Goal: Information Seeking & Learning: Check status

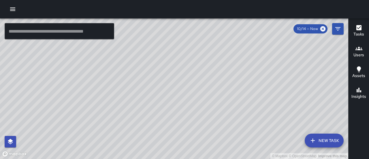
drag, startPoint x: 255, startPoint y: 110, endPoint x: 257, endPoint y: 88, distance: 22.6
click at [257, 88] on div "© Mapbox © OpenStreetMap Improve this map" at bounding box center [174, 88] width 348 height 140
click at [335, 29] on icon "Filters" at bounding box center [337, 28] width 7 height 7
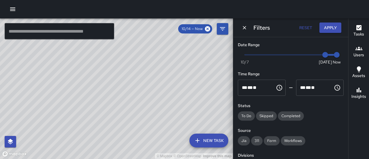
click at [198, 102] on div "© Mapbox © OpenStreetMap Improve this map" at bounding box center [116, 88] width 233 height 140
click at [157, 113] on div "© Mapbox © OpenStreetMap Improve this map" at bounding box center [116, 88] width 233 height 140
click at [244, 29] on icon "Dismiss" at bounding box center [245, 28] width 6 height 6
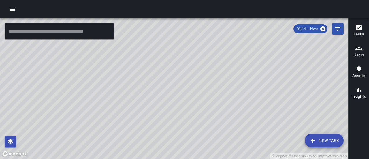
click at [14, 10] on icon "button" at bounding box center [12, 9] width 7 height 7
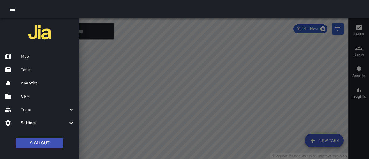
click at [31, 82] on h6 "Analytics" at bounding box center [48, 83] width 54 height 6
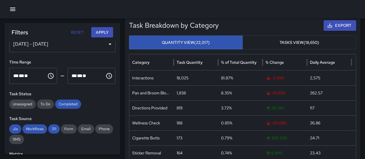
scroll to position [47, 0]
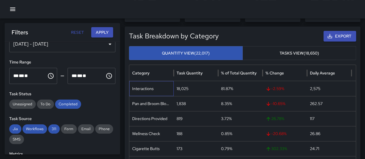
click at [143, 89] on div "Interactions" at bounding box center [151, 88] width 44 height 15
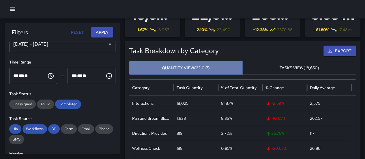
click at [180, 68] on button "Quantity View (22,017)" at bounding box center [186, 68] width 114 height 14
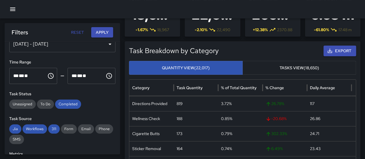
scroll to position [0, 0]
click at [319, 102] on div "2,575" at bounding box center [329, 103] width 44 height 15
click at [16, 8] on button "button" at bounding box center [13, 9] width 12 height 12
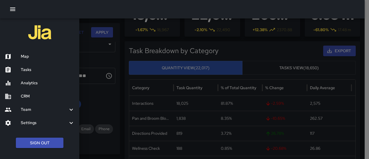
click at [26, 80] on h6 "Analytics" at bounding box center [48, 83] width 54 height 6
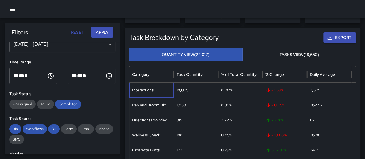
click at [145, 92] on div "Interactions" at bounding box center [151, 89] width 44 height 15
click at [164, 94] on div "Interactions" at bounding box center [151, 89] width 44 height 15
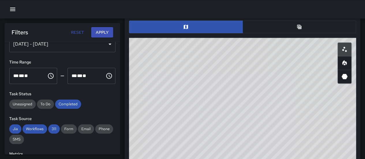
click at [12, 10] on icon "button" at bounding box center [12, 8] width 5 height 3
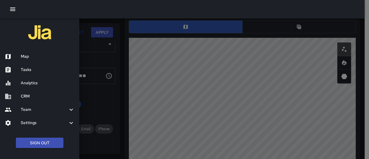
click at [22, 58] on h6 "Map" at bounding box center [48, 56] width 54 height 6
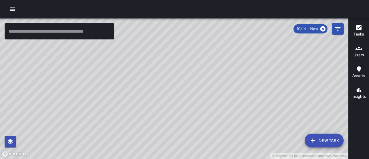
drag, startPoint x: 145, startPoint y: 90, endPoint x: 26, endPoint y: 102, distance: 119.6
click at [26, 102] on div "© Mapbox © OpenStreetMap Improve this map" at bounding box center [174, 88] width 348 height 140
drag, startPoint x: 251, startPoint y: 61, endPoint x: 83, endPoint y: 113, distance: 176.3
click at [83, 113] on div "© Mapbox © OpenStreetMap Improve this map" at bounding box center [174, 88] width 348 height 140
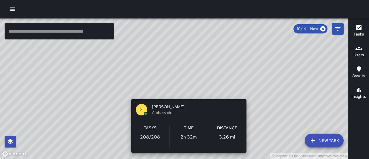
click at [186, 91] on div "© Mapbox © OpenStreetMap Improve this map DT [PERSON_NAME] Ambassador Tasks 208…" at bounding box center [174, 88] width 348 height 140
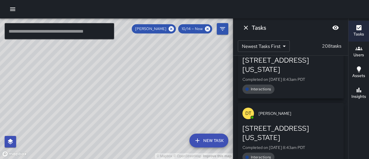
click at [183, 84] on div "© Mapbox © OpenStreetMap Improve this map" at bounding box center [116, 88] width 233 height 140
click at [244, 29] on icon "Dismiss" at bounding box center [246, 28] width 4 height 4
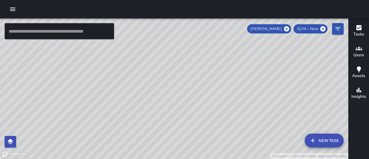
drag, startPoint x: 139, startPoint y: 101, endPoint x: 167, endPoint y: 69, distance: 42.1
click at [167, 69] on div "© Mapbox © OpenStreetMap Improve this map" at bounding box center [174, 88] width 348 height 140
drag, startPoint x: 189, startPoint y: 94, endPoint x: 216, endPoint y: 91, distance: 27.2
click at [216, 91] on div "© Mapbox © OpenStreetMap Improve this map" at bounding box center [174, 88] width 348 height 140
click at [288, 29] on icon at bounding box center [286, 28] width 5 height 5
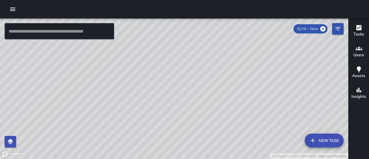
drag, startPoint x: 158, startPoint y: 112, endPoint x: 129, endPoint y: 46, distance: 72.3
click at [129, 46] on div "© Mapbox © OpenStreetMap Improve this map" at bounding box center [174, 88] width 348 height 140
drag, startPoint x: 94, startPoint y: 118, endPoint x: 171, endPoint y: 56, distance: 98.2
click at [171, 56] on div "© Mapbox © OpenStreetMap Improve this map" at bounding box center [174, 88] width 348 height 140
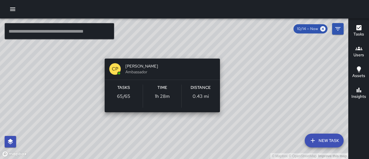
click at [161, 120] on div "© Mapbox © OpenStreetMap Improve this map CP [PERSON_NAME] Ambassador Tasks 65 …" at bounding box center [174, 88] width 348 height 140
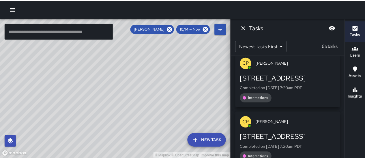
scroll to position [2772, 0]
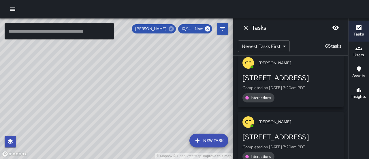
click at [169, 30] on icon at bounding box center [171, 28] width 5 height 5
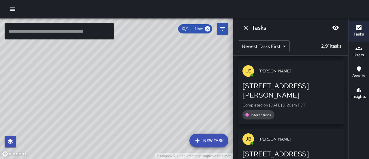
click at [172, 30] on div "© Mapbox © OpenStreetMap Improve this map" at bounding box center [116, 88] width 233 height 140
click at [13, 8] on icon "button" at bounding box center [12, 8] width 5 height 3
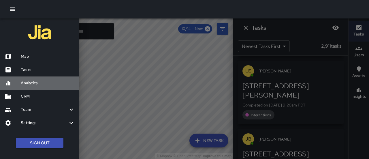
click at [32, 84] on h6 "Analytics" at bounding box center [48, 83] width 54 height 6
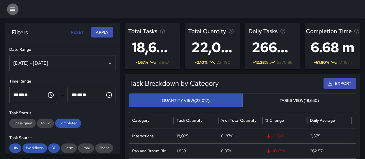
drag, startPoint x: 12, startPoint y: 11, endPoint x: 165, endPoint y: 91, distance: 172.8
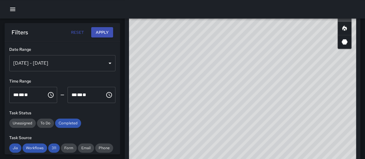
scroll to position [329, 0]
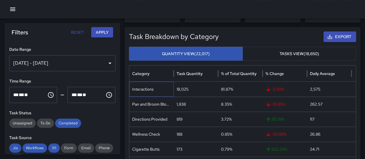
click at [146, 90] on div "Interactions" at bounding box center [151, 89] width 44 height 15
click at [9, 12] on icon "button" at bounding box center [12, 9] width 7 height 7
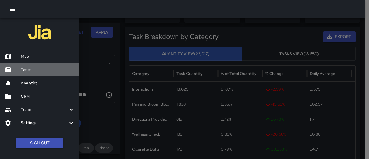
click at [20, 73] on div "Tasks" at bounding box center [39, 69] width 79 height 13
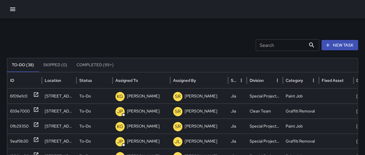
click at [14, 10] on icon "button" at bounding box center [12, 8] width 5 height 3
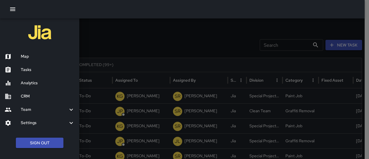
click at [24, 57] on h6 "Map" at bounding box center [48, 56] width 54 height 6
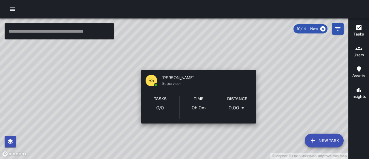
drag, startPoint x: 132, startPoint y: 123, endPoint x: 201, endPoint y: 50, distance: 100.5
click at [201, 50] on div "© Mapbox © OpenStreetMap Improve this map RS [PERSON_NAME] Supervisor Tasks 0 /…" at bounding box center [174, 88] width 348 height 140
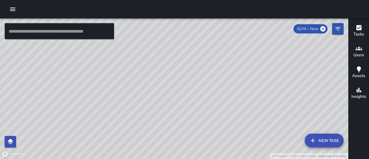
drag, startPoint x: 172, startPoint y: 113, endPoint x: 123, endPoint y: 172, distance: 77.2
click at [123, 159] on html "© Mapbox © OpenStreetMap Improve this map ​ New Task 10/14 — Now Map Layers Tas…" at bounding box center [184, 79] width 369 height 159
drag, startPoint x: 205, startPoint y: 78, endPoint x: 265, endPoint y: 118, distance: 72.2
click at [265, 118] on div "© Mapbox © OpenStreetMap Improve this map" at bounding box center [174, 88] width 348 height 140
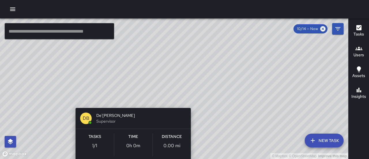
click at [131, 99] on div "© Mapbox © OpenStreetMap Improve this map DB De'[PERSON_NAME] Supervisor Tasks …" at bounding box center [174, 88] width 348 height 140
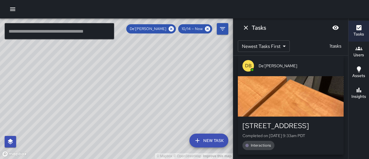
click at [289, 133] on p "Completed on [DATE] 9:33am PDT" at bounding box center [290, 136] width 97 height 6
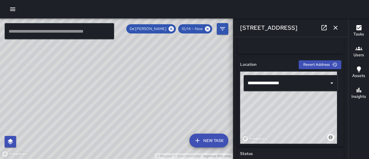
click at [335, 29] on icon "button" at bounding box center [335, 27] width 7 height 7
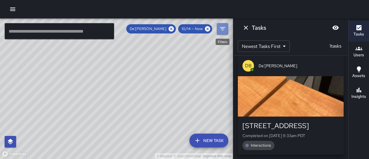
click at [220, 29] on icon "Filters" at bounding box center [222, 28] width 7 height 7
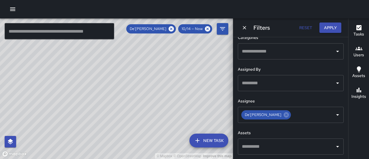
scroll to position [164, 0]
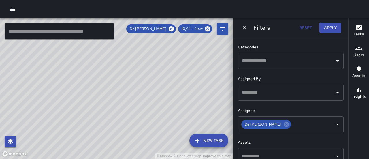
click at [137, 94] on div "© Mapbox © OpenStreetMap Improve this map DB De'[PERSON_NAME] Supervisor Tasks …" at bounding box center [116, 88] width 233 height 140
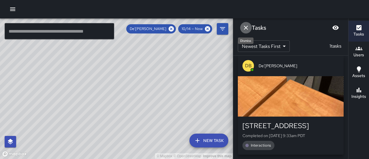
click at [245, 29] on icon "Dismiss" at bounding box center [245, 27] width 7 height 7
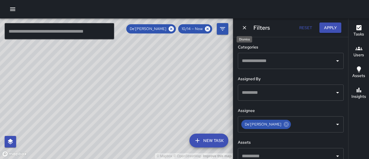
click at [242, 28] on icon "Dismiss" at bounding box center [245, 28] width 6 height 6
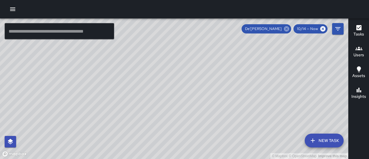
click at [287, 30] on icon at bounding box center [286, 28] width 5 height 5
click at [13, 7] on icon "button" at bounding box center [12, 9] width 7 height 7
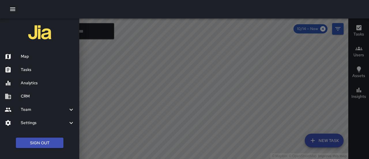
click at [138, 63] on div at bounding box center [184, 79] width 369 height 159
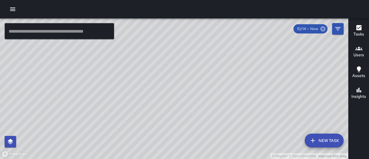
click at [323, 29] on icon at bounding box center [323, 29] width 6 height 6
click at [323, 30] on icon at bounding box center [322, 28] width 5 height 5
click at [322, 28] on icon at bounding box center [323, 29] width 6 height 6
click at [323, 28] on icon at bounding box center [323, 29] width 6 height 6
